Goal: Transaction & Acquisition: Obtain resource

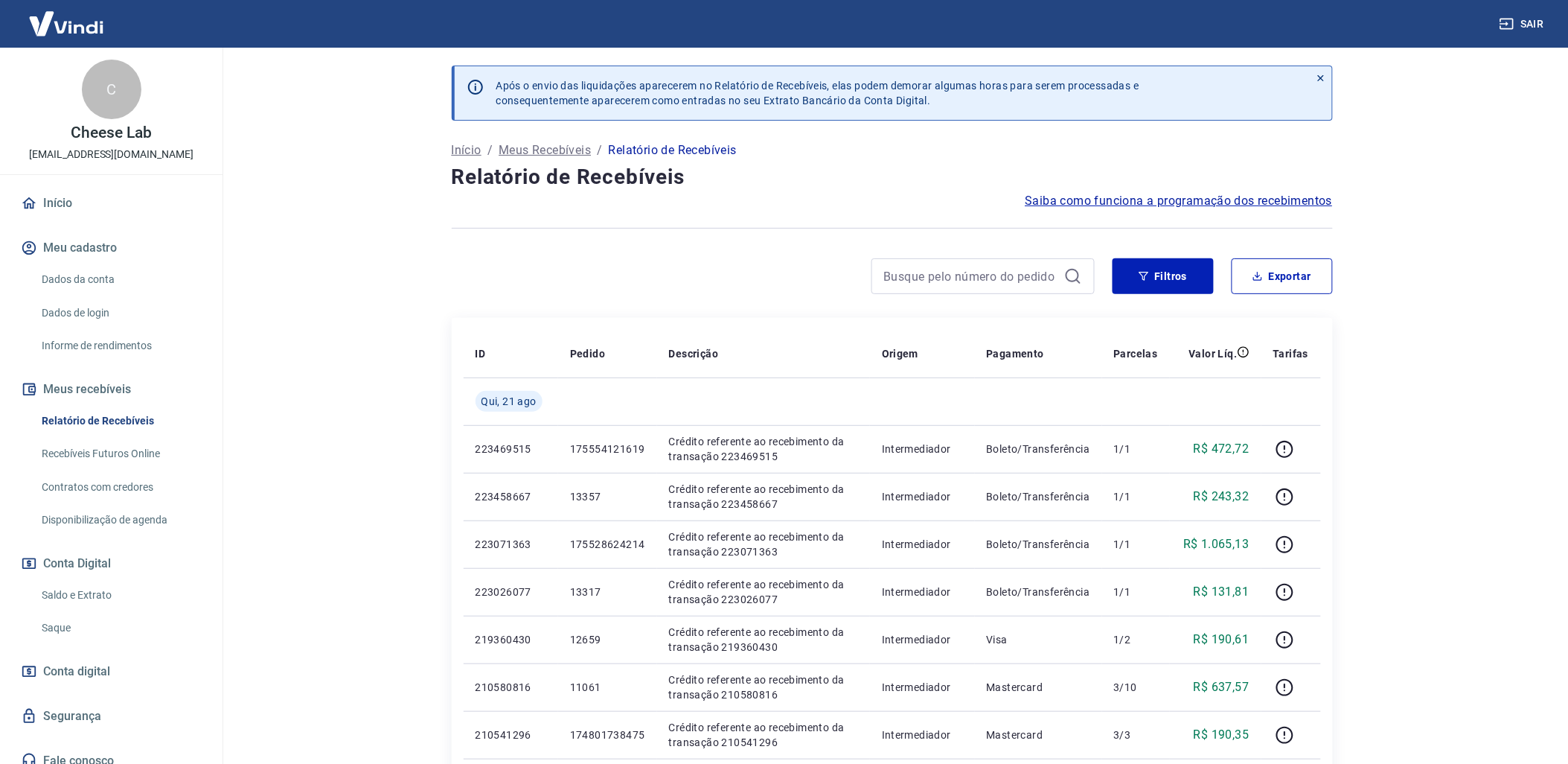
click at [91, 594] on link "Saldo e Extrato" at bounding box center [120, 595] width 169 height 30
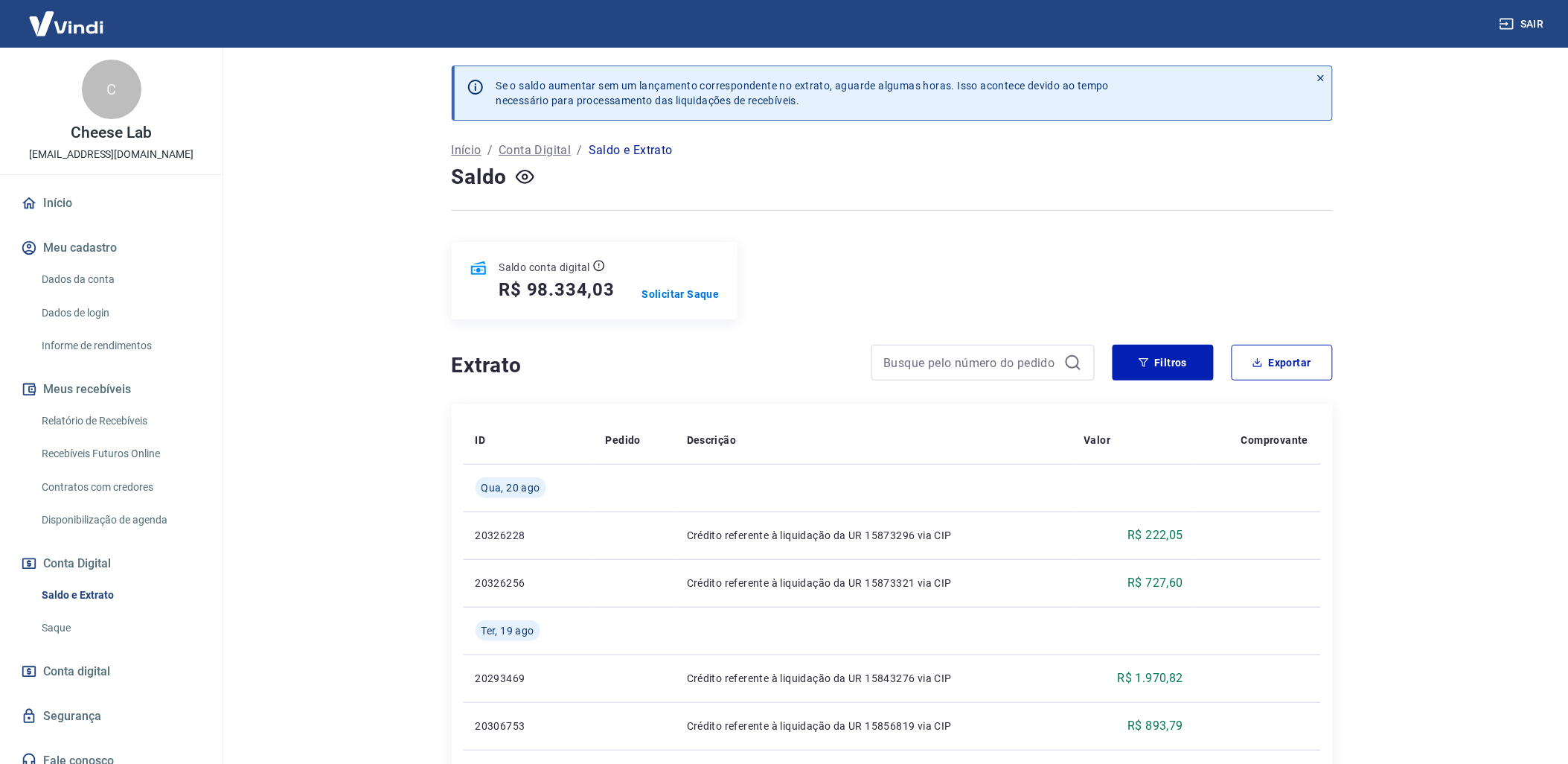
scroll to position [166, 0]
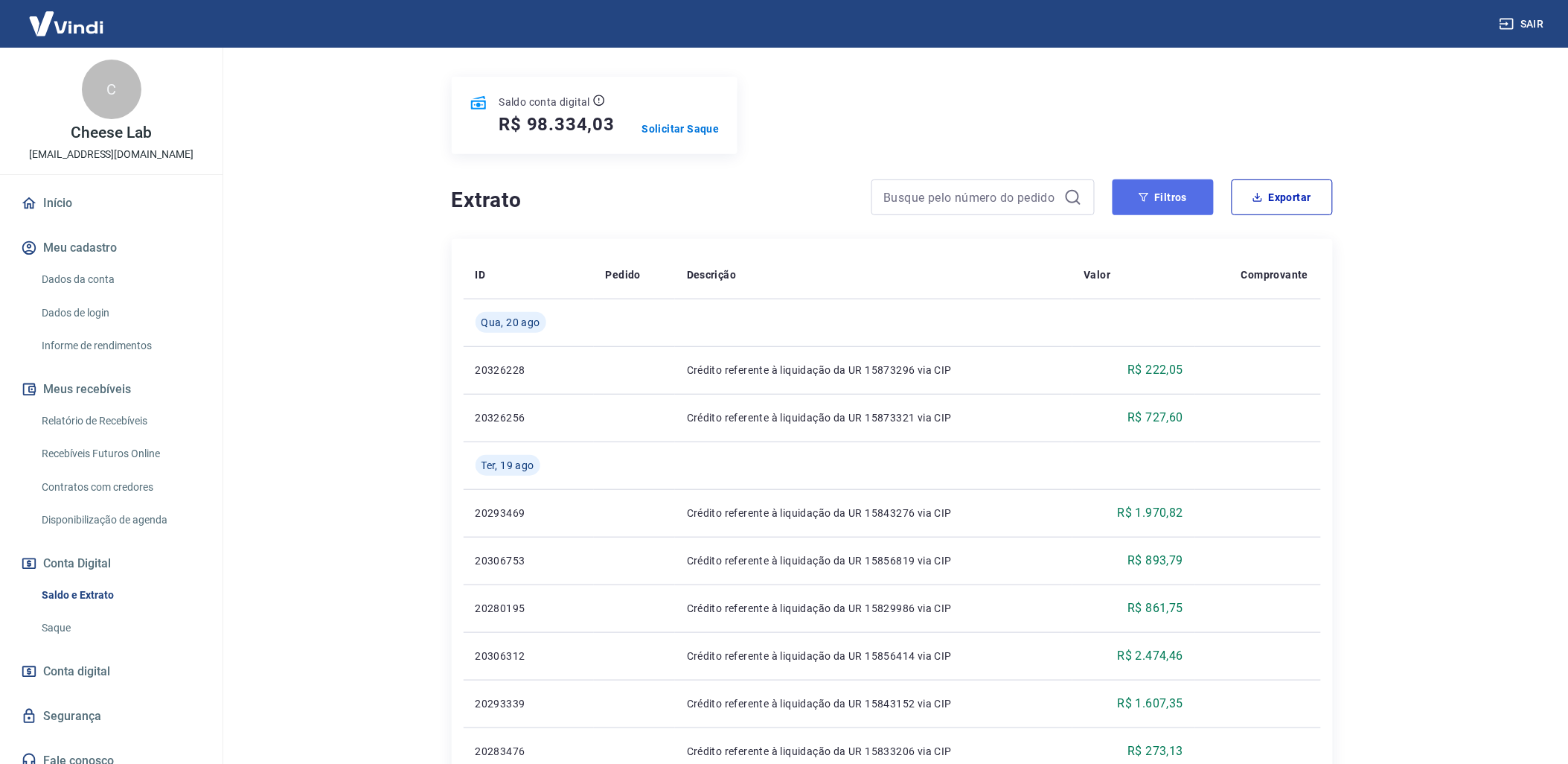
click at [1178, 199] on button "Filtros" at bounding box center [1163, 197] width 101 height 36
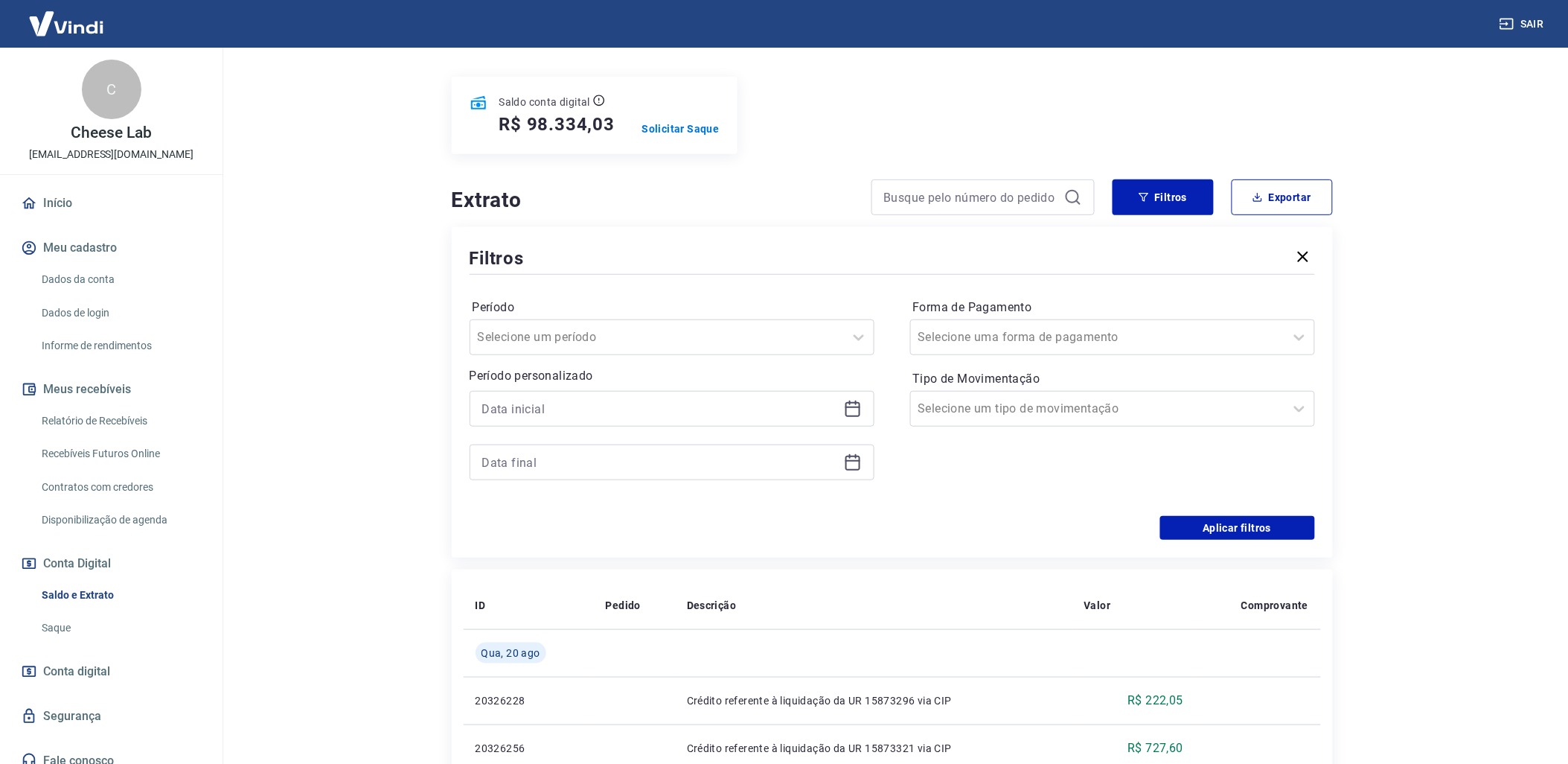
click at [853, 418] on icon at bounding box center [853, 409] width 18 height 18
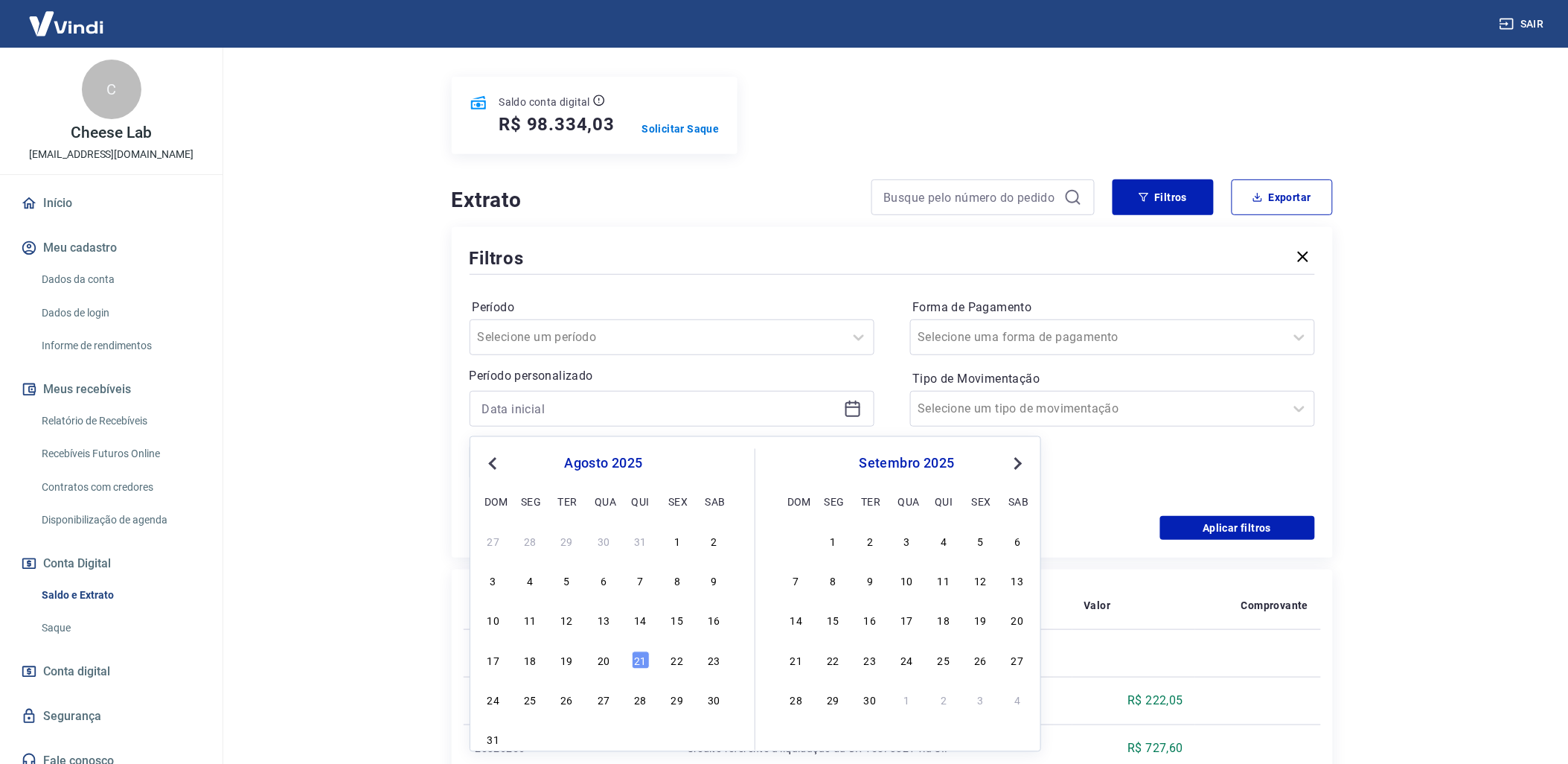
click at [596, 668] on div "17 18 19 20 21 22 23" at bounding box center [603, 660] width 243 height 21
click at [597, 663] on div "20" at bounding box center [603, 661] width 18 height 18
type input "[DATE]"
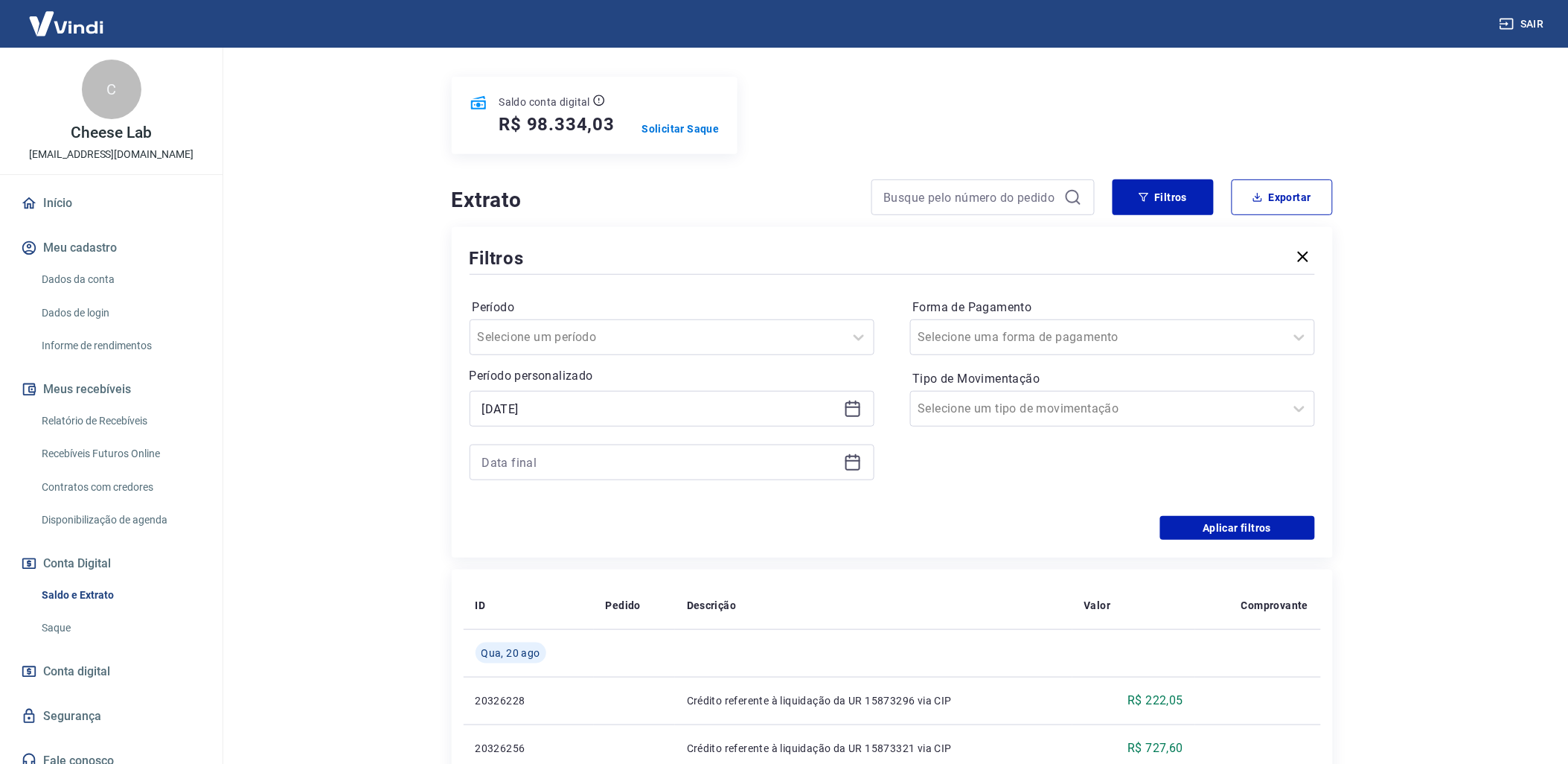
click at [849, 466] on icon at bounding box center [853, 462] width 18 height 18
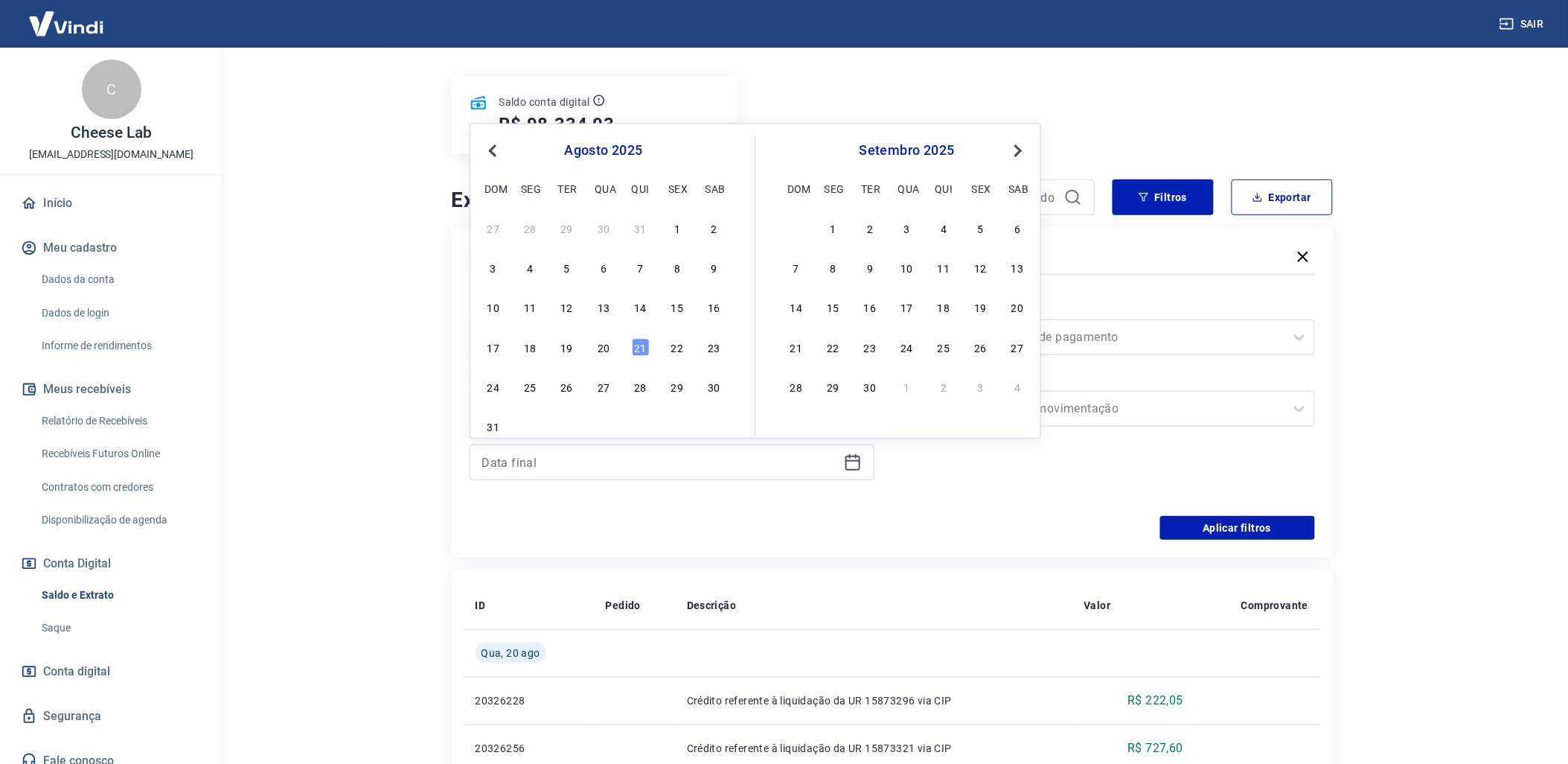
click at [602, 337] on div "17 18 19 20 21 22 23" at bounding box center [603, 347] width 243 height 21
click at [600, 347] on div "20" at bounding box center [603, 347] width 18 height 18
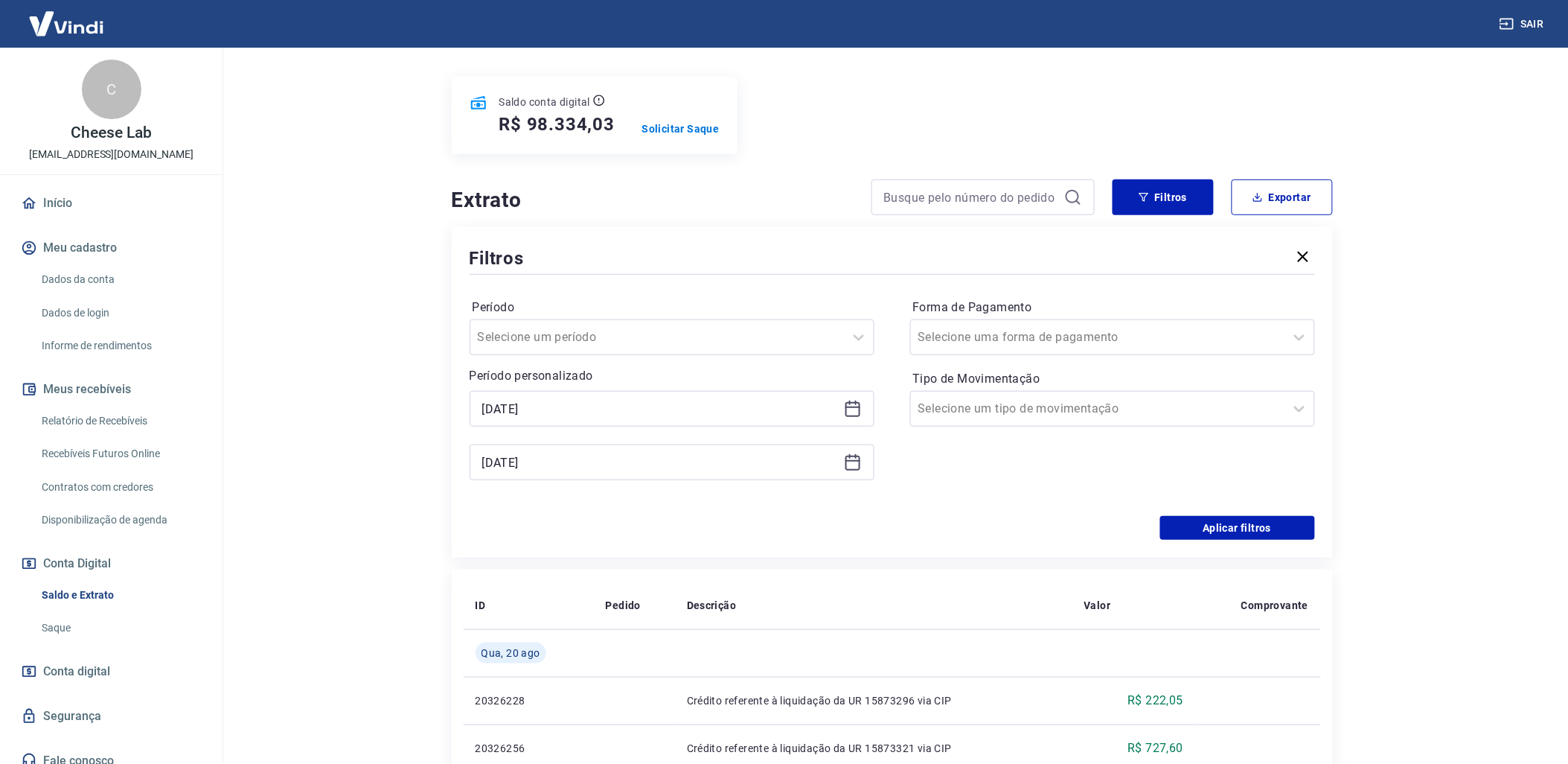
type input "[DATE]"
click at [1278, 526] on button "Aplicar filtros" at bounding box center [1237, 527] width 155 height 24
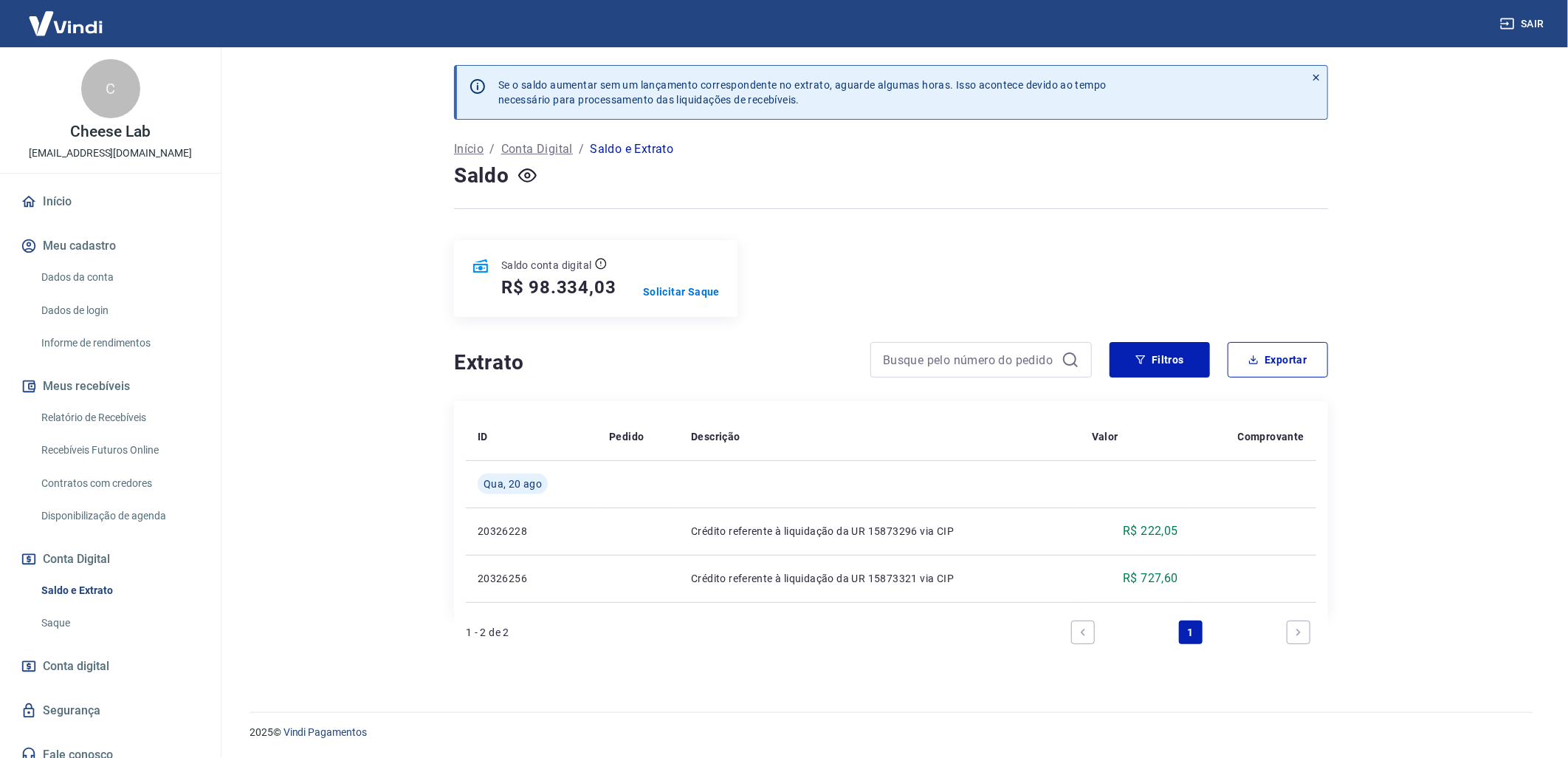
click at [138, 413] on link "Relatório de Recebíveis" at bounding box center [119, 418] width 168 height 30
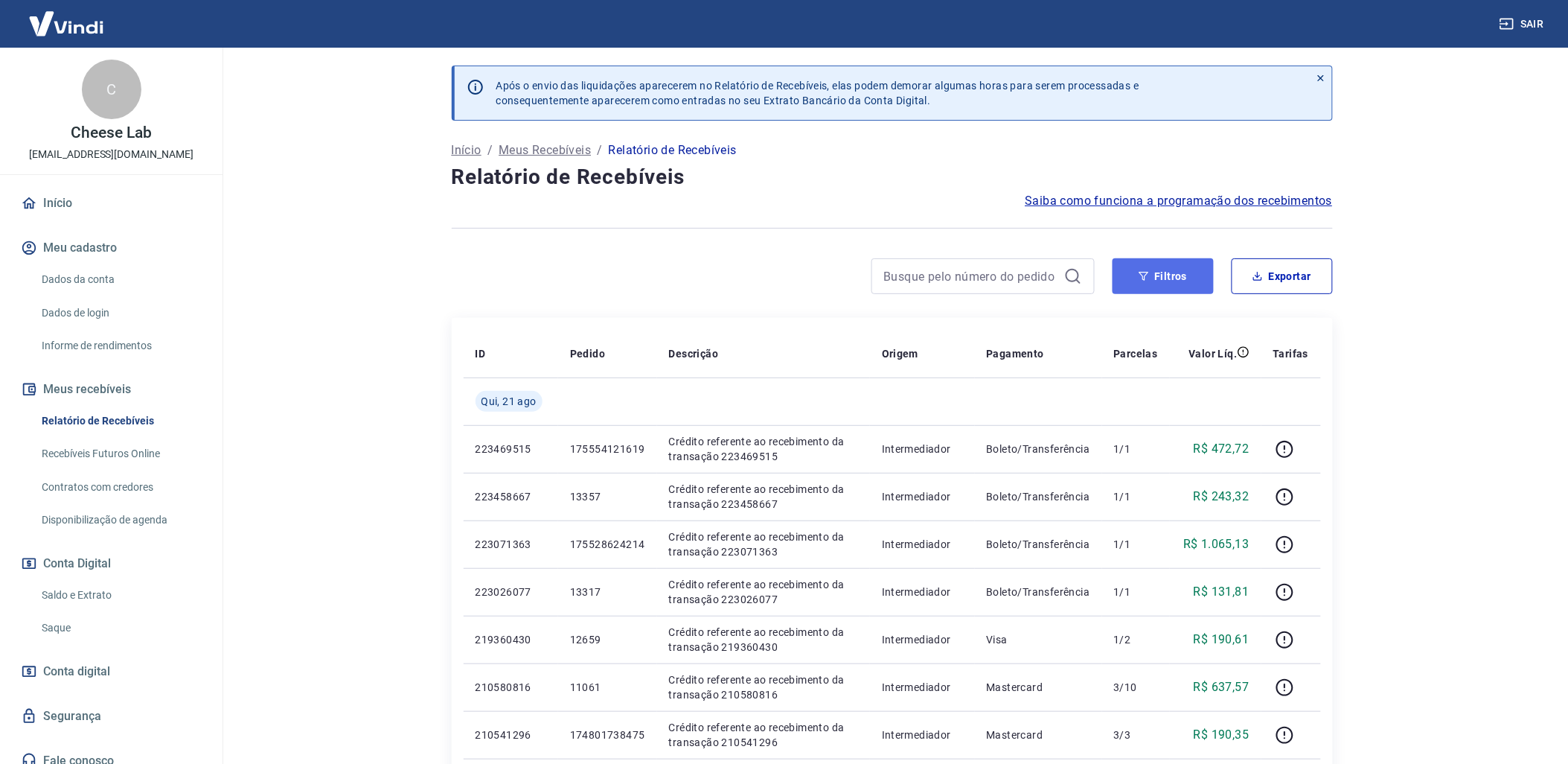
click at [1142, 273] on icon "button" at bounding box center [1144, 276] width 11 height 11
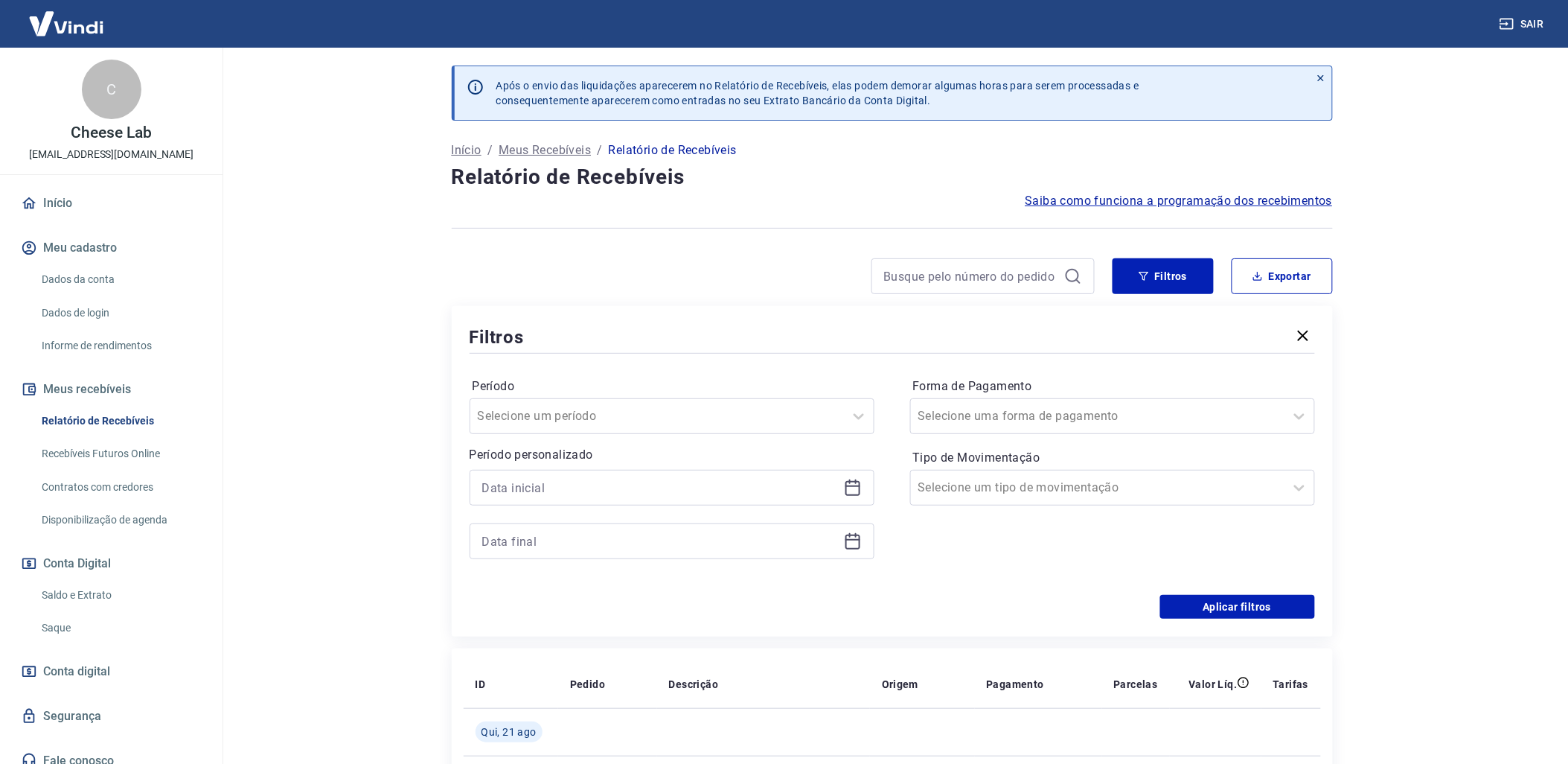
click at [849, 499] on div at bounding box center [672, 488] width 405 height 36
click at [856, 477] on div at bounding box center [672, 488] width 405 height 36
click at [854, 492] on icon at bounding box center [853, 488] width 18 height 18
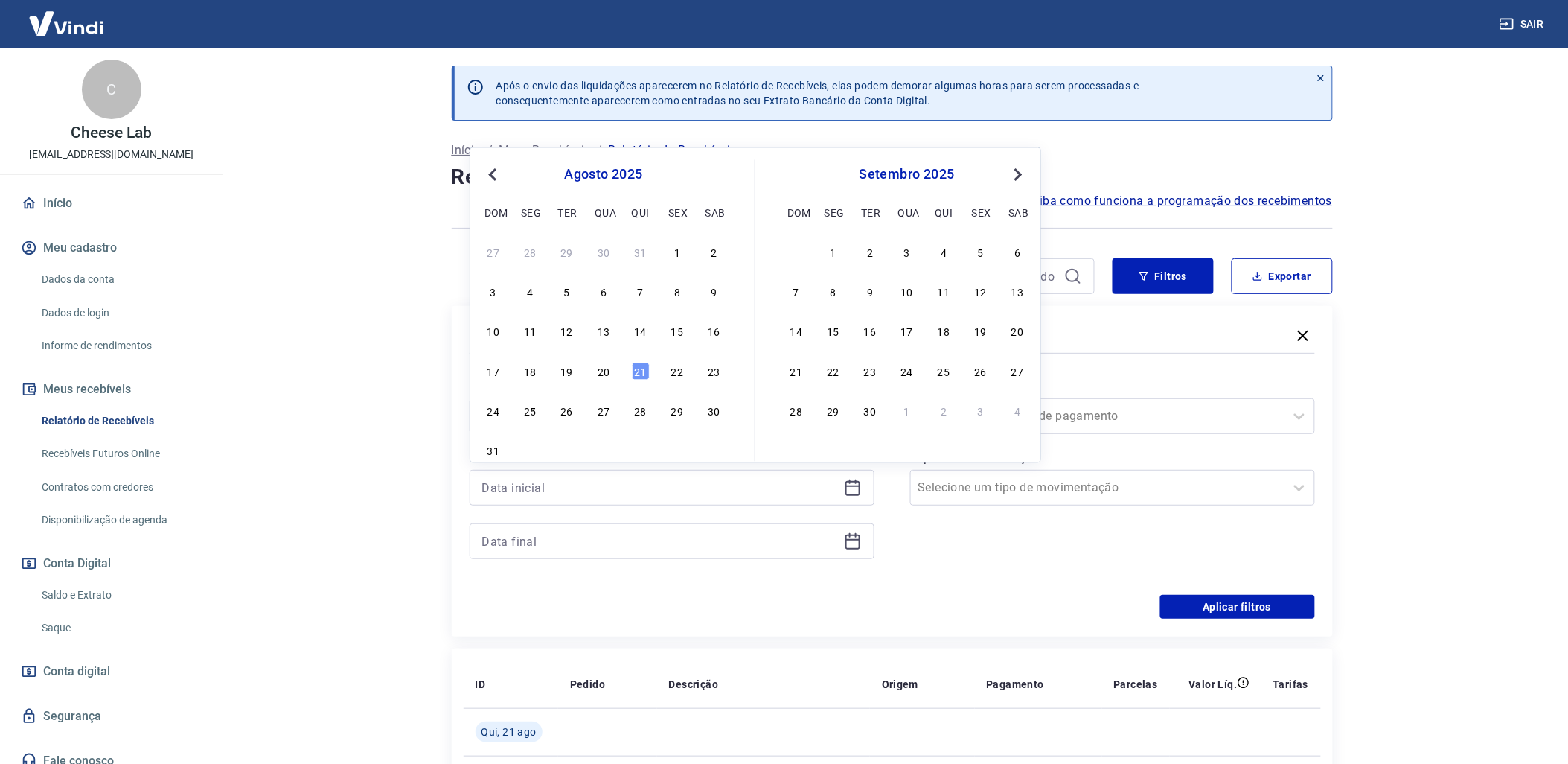
click at [612, 375] on div "17 18 19 20 21 22 23" at bounding box center [603, 371] width 243 height 21
click at [606, 375] on div "20" at bounding box center [603, 370] width 18 height 18
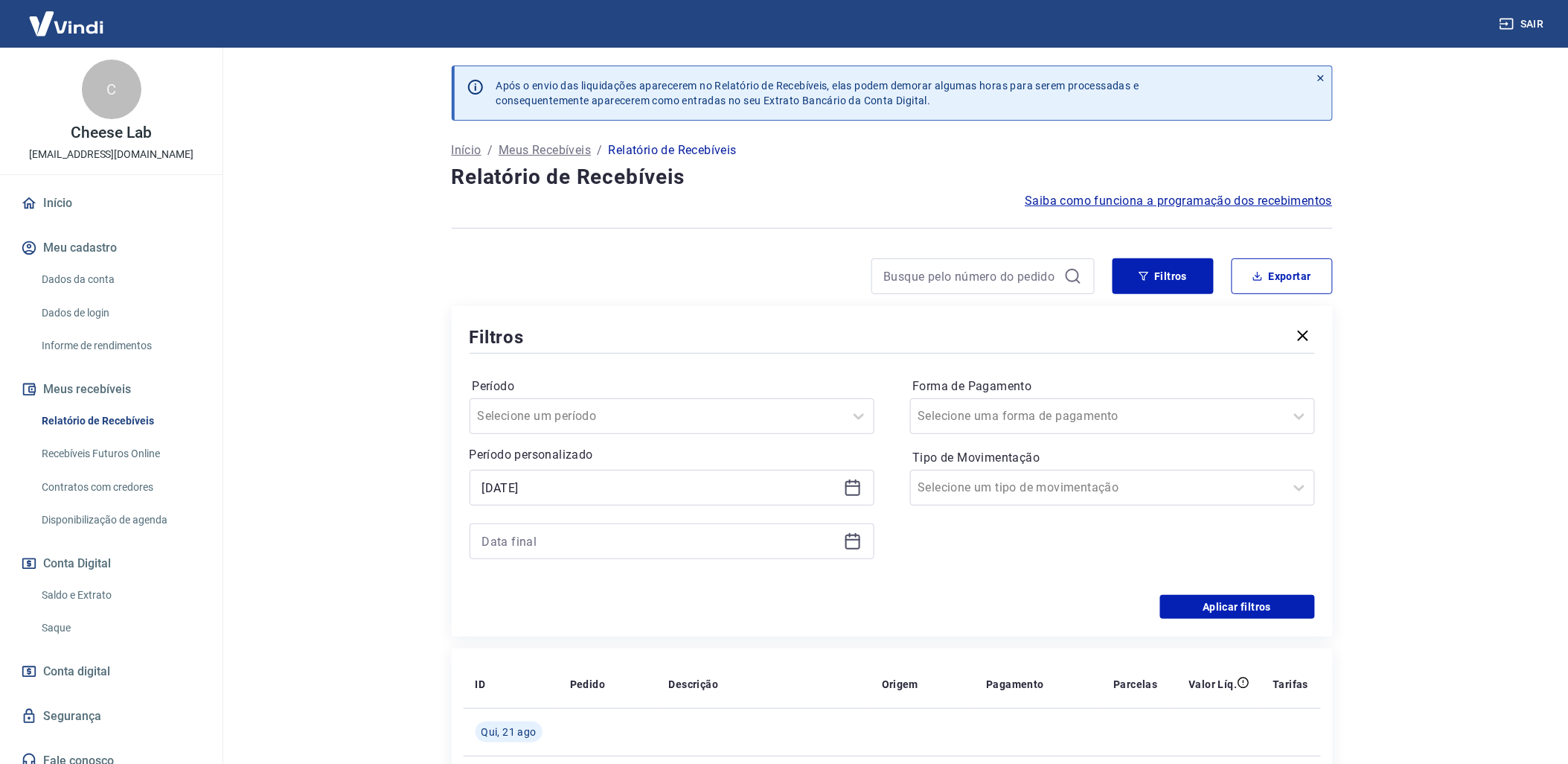
type input "[DATE]"
click at [854, 547] on icon at bounding box center [853, 541] width 18 height 18
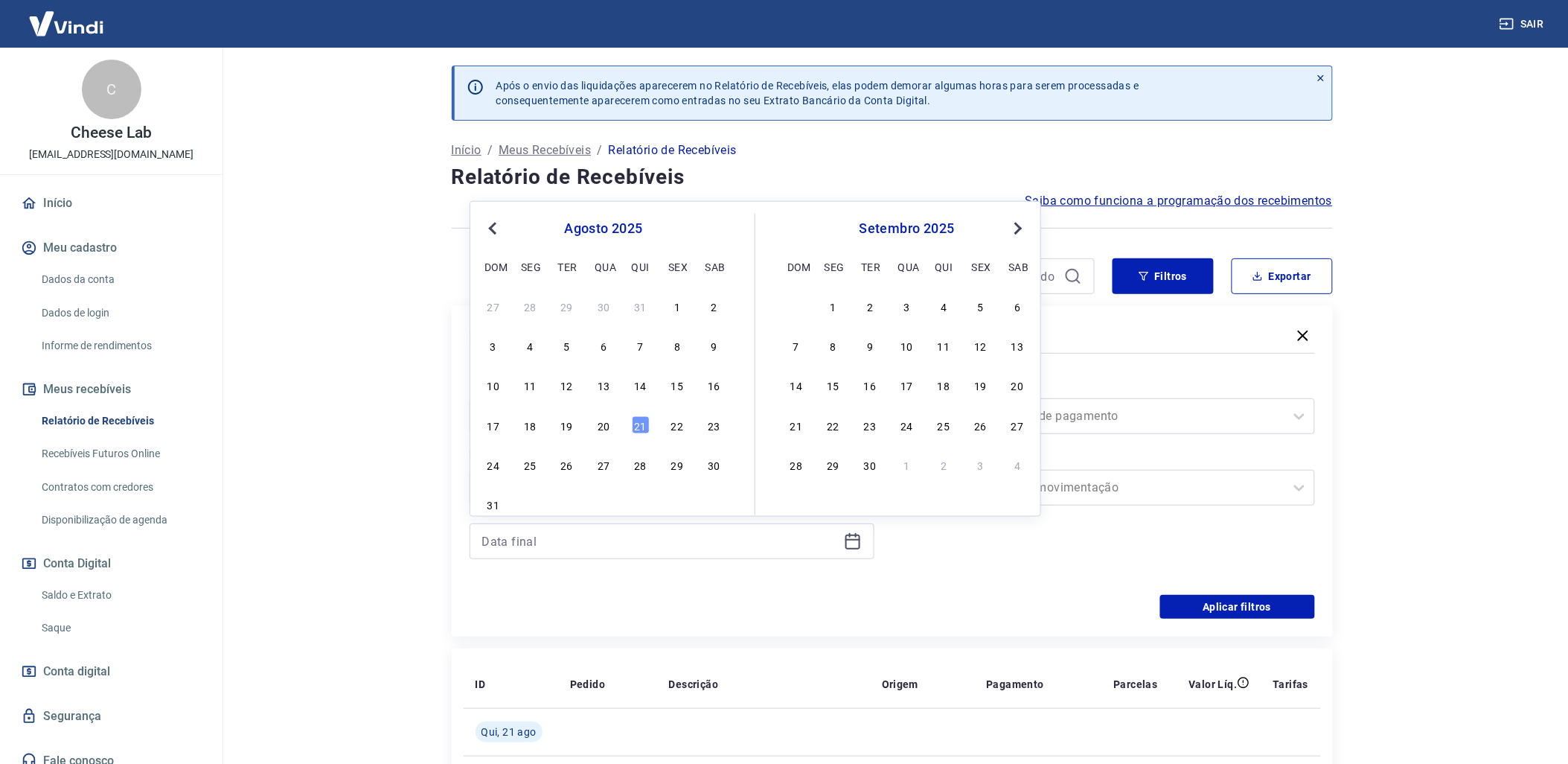
click at [614, 429] on div "17 18 19 20 21 22 23" at bounding box center [603, 425] width 243 height 21
click at [606, 429] on div "20" at bounding box center [603, 425] width 18 height 18
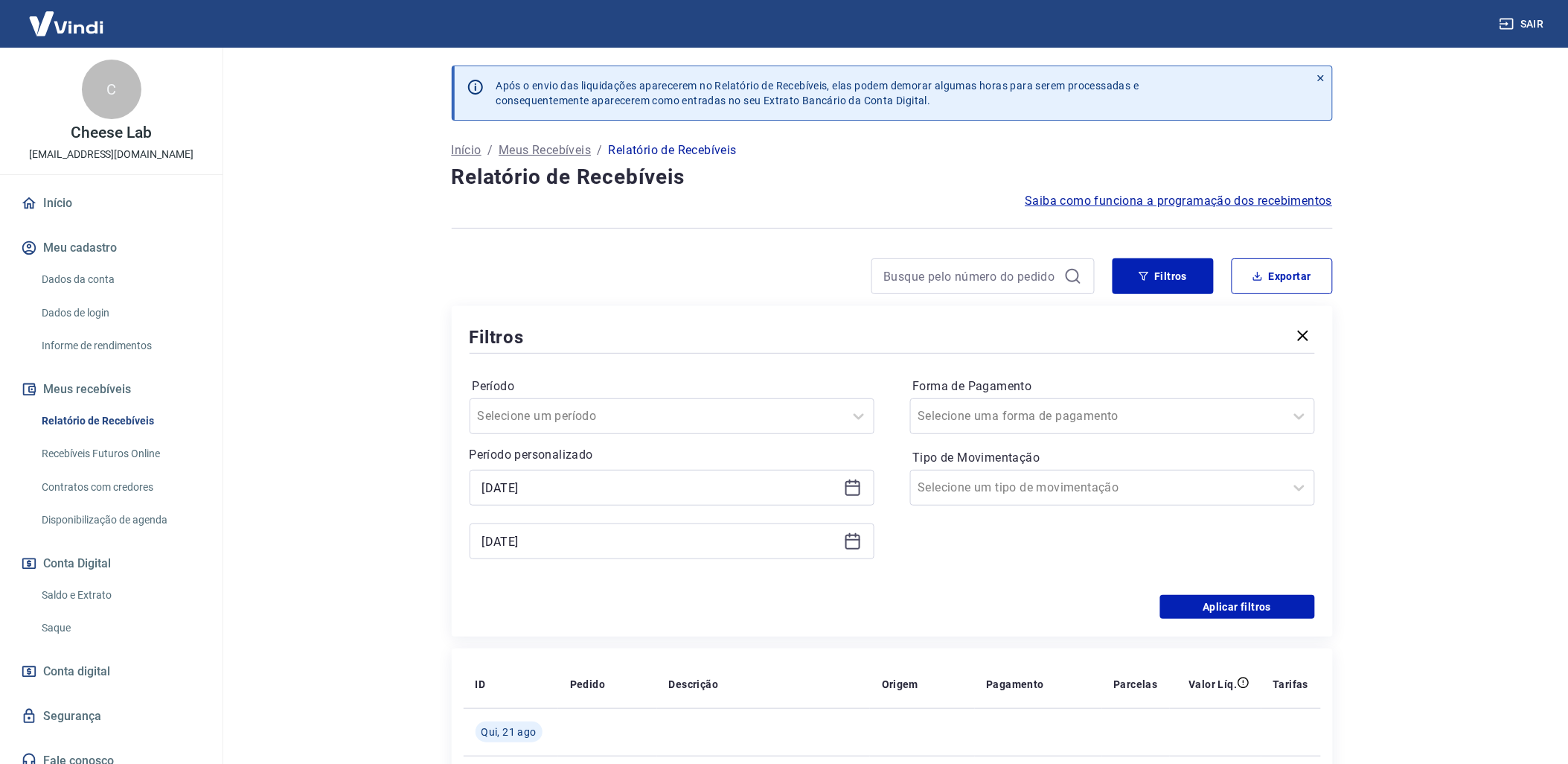
type input "[DATE]"
click at [1220, 613] on button "Aplicar filtros" at bounding box center [1237, 606] width 155 height 24
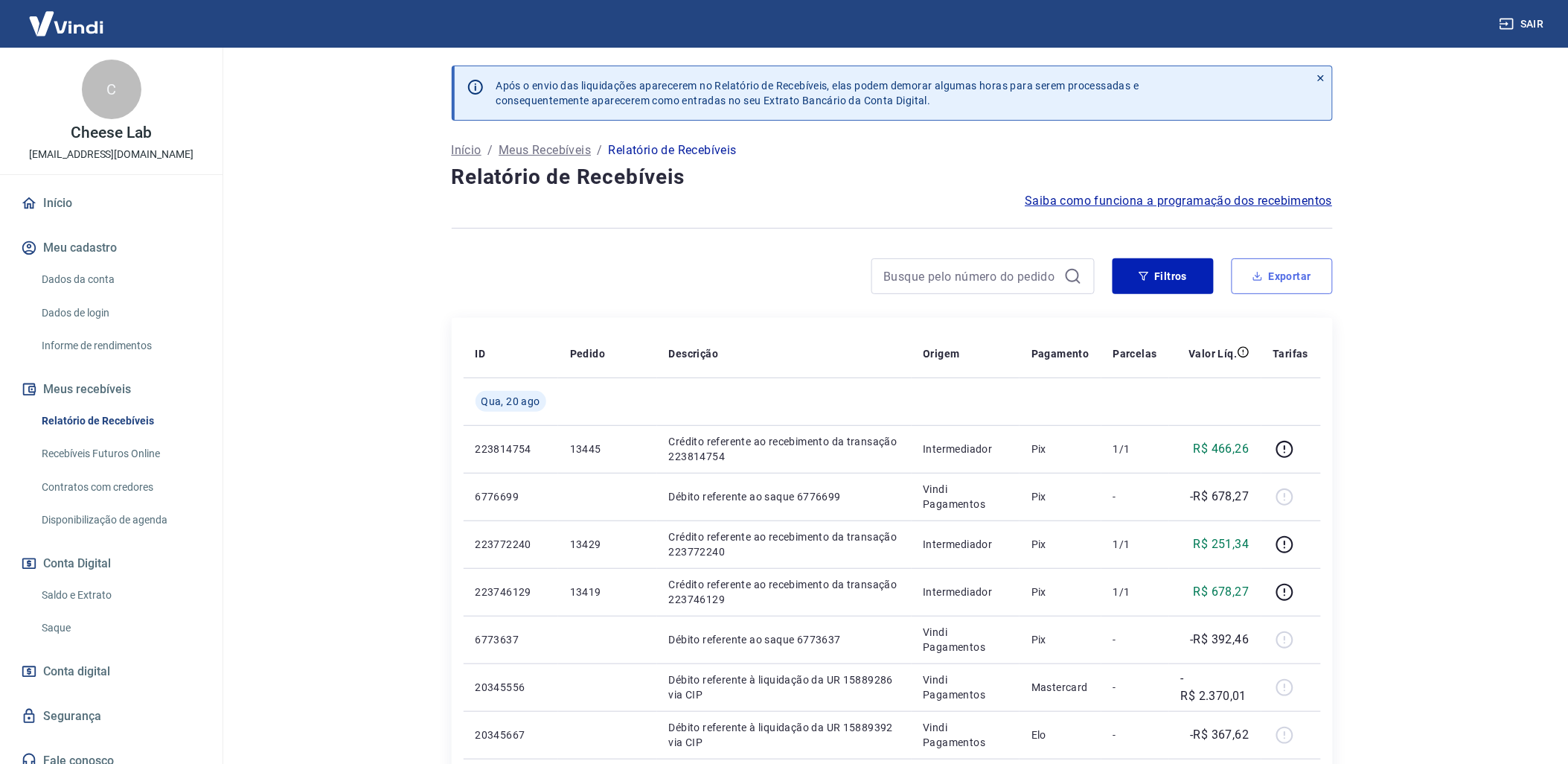
click at [1259, 288] on button "Exportar" at bounding box center [1282, 276] width 101 height 36
type input "[DATE]"
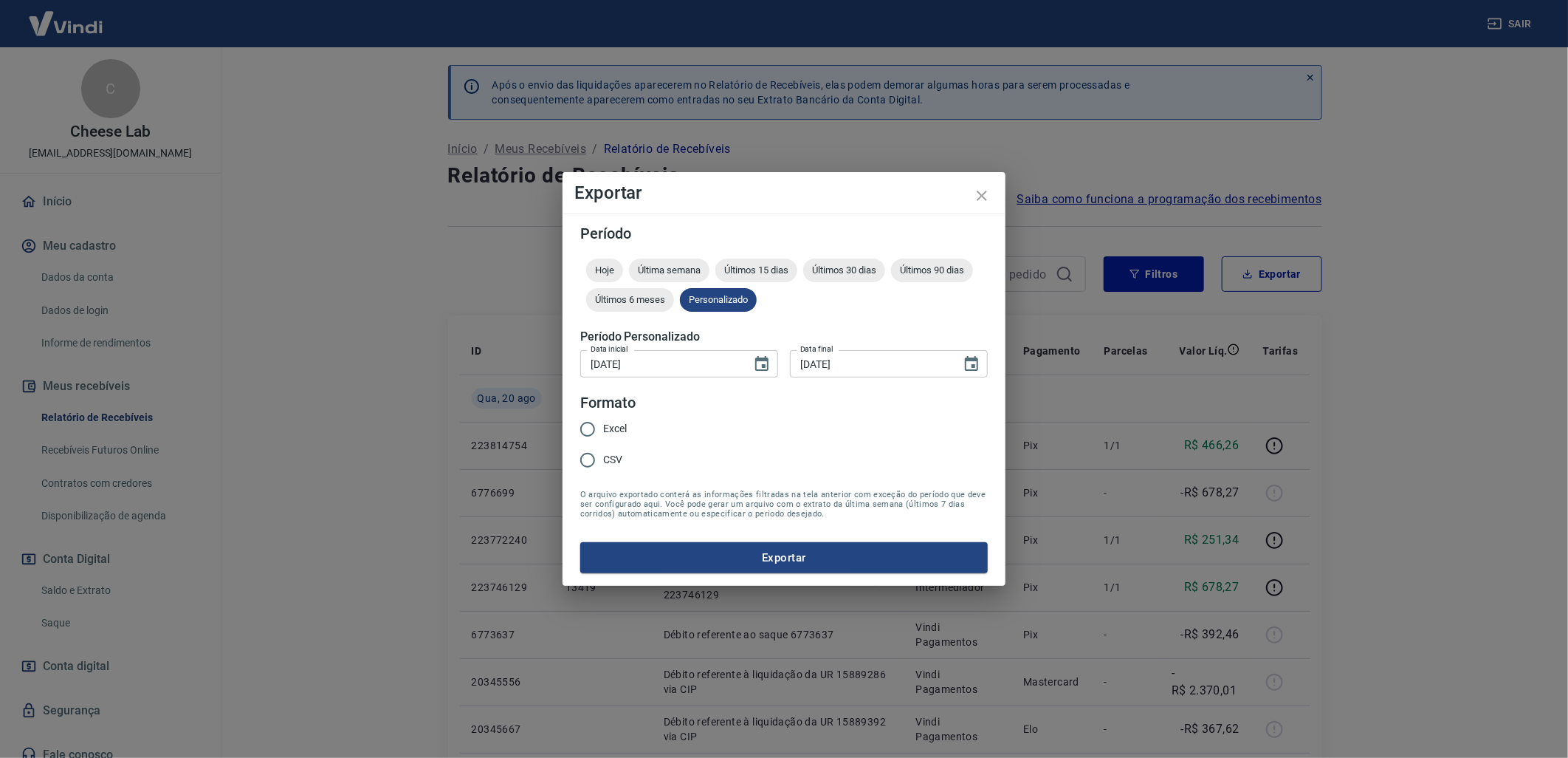
click at [588, 422] on input "Excel" at bounding box center [587, 428] width 31 height 31
radio input "true"
click at [706, 548] on button "Exportar" at bounding box center [784, 557] width 408 height 31
